Goal: Information Seeking & Learning: Learn about a topic

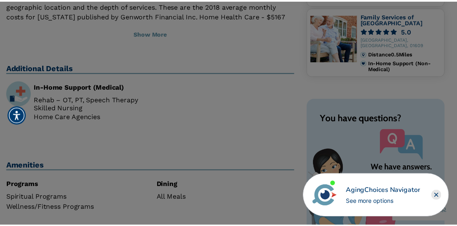
scroll to position [337, 0]
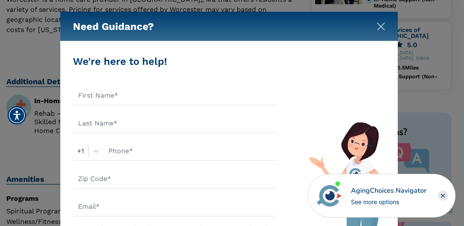
click at [380, 24] on img "Close" at bounding box center [380, 26] width 8 height 8
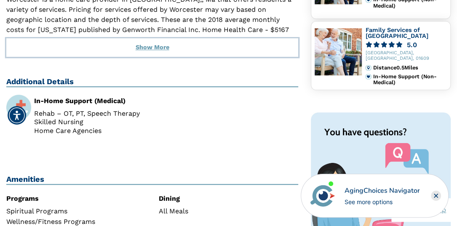
click at [162, 38] on button "Show More" at bounding box center [152, 47] width 292 height 19
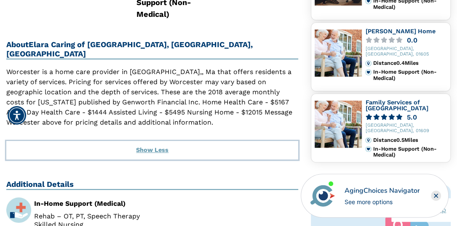
scroll to position [253, 0]
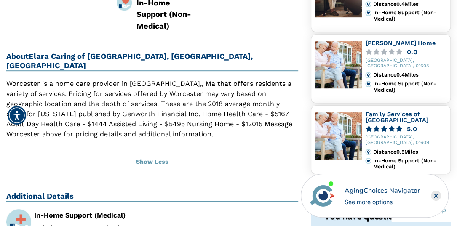
click at [353, 46] on img at bounding box center [338, 64] width 47 height 47
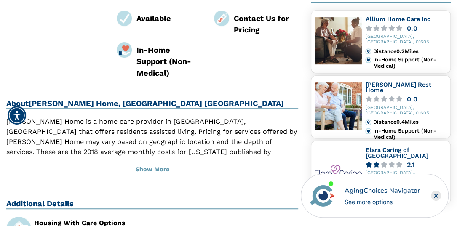
scroll to position [211, 0]
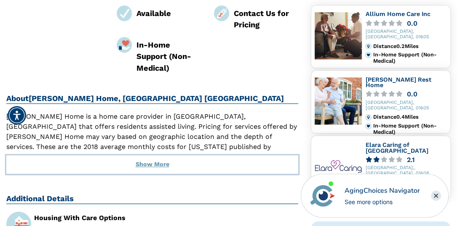
click at [147, 156] on button "Show More" at bounding box center [152, 165] width 292 height 19
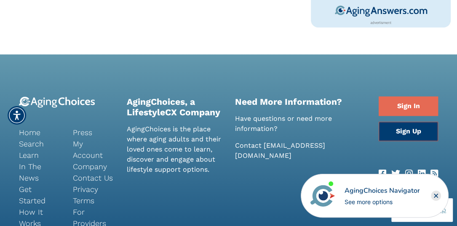
scroll to position [632, 0]
